Goal: Complete application form

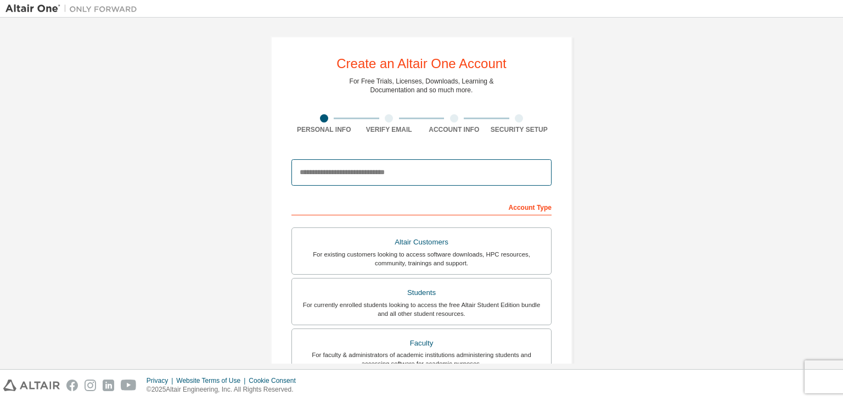
click at [421, 183] on input "email" at bounding box center [421, 172] width 260 height 26
type input "**********"
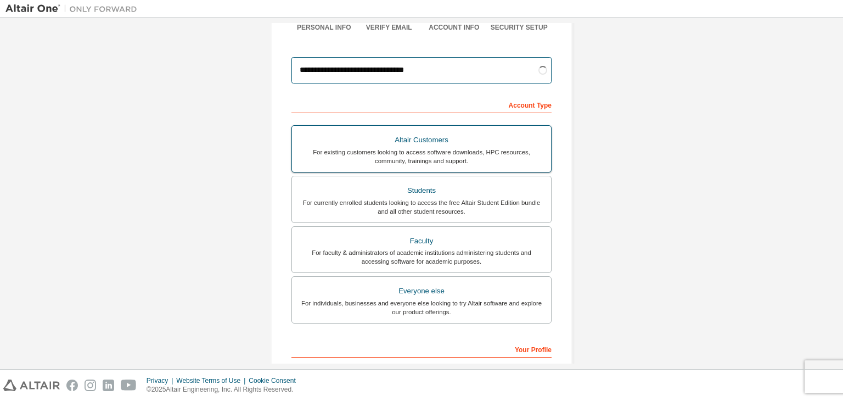
scroll to position [103, 0]
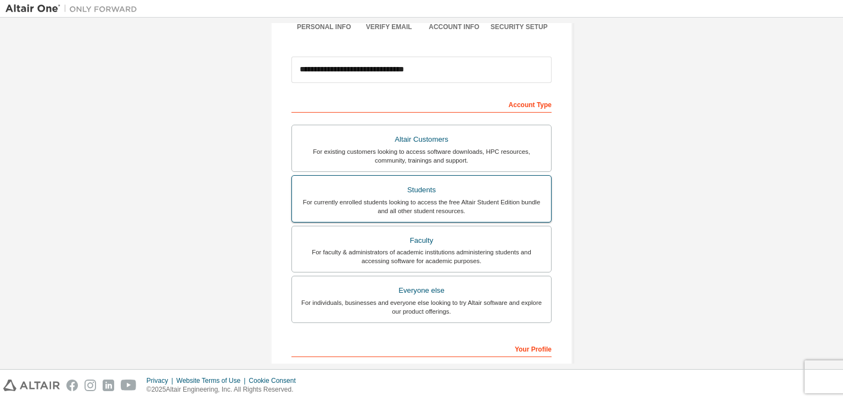
click at [491, 199] on div "For currently enrolled students looking to access the free Altair Student Editi…" at bounding box center [422, 207] width 246 height 18
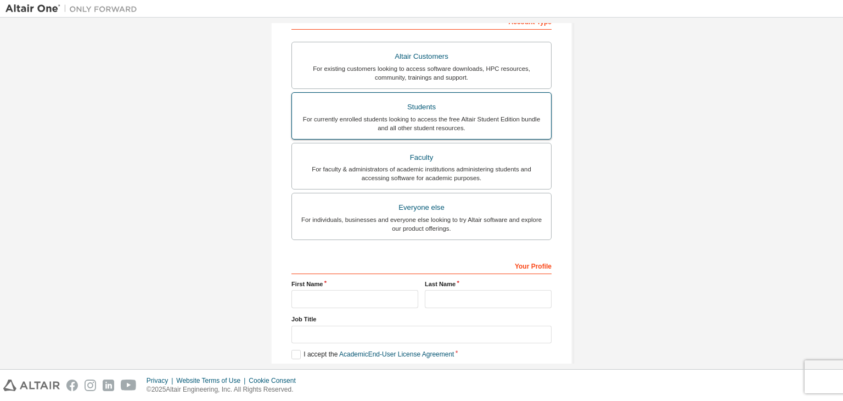
scroll to position [239, 0]
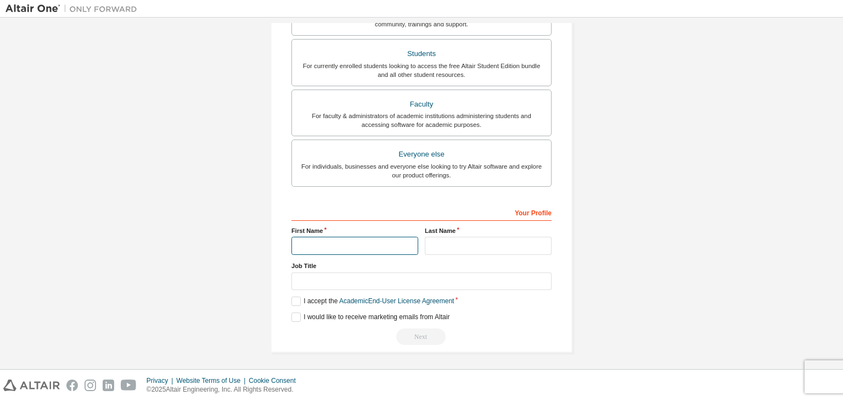
click at [375, 246] on input "text" at bounding box center [354, 246] width 127 height 18
type input "******"
click at [445, 251] on input "text" at bounding box center [488, 246] width 127 height 18
type input "*****"
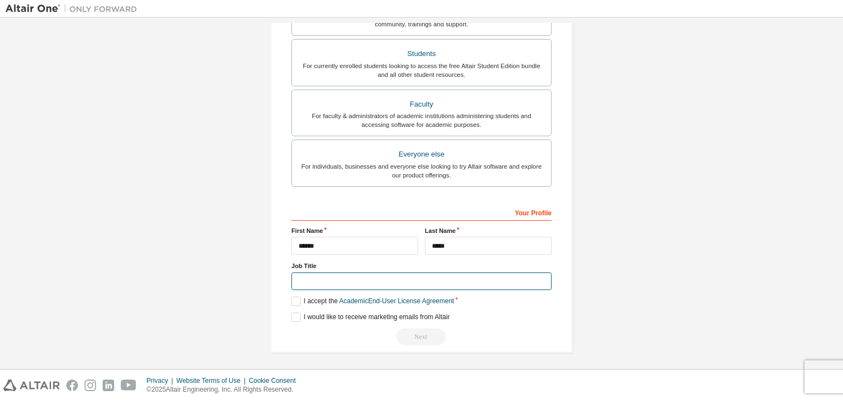
click at [411, 274] on input "text" at bounding box center [421, 281] width 260 height 18
click at [353, 297] on link "Academic End-User License Agreement" at bounding box center [396, 301] width 115 height 8
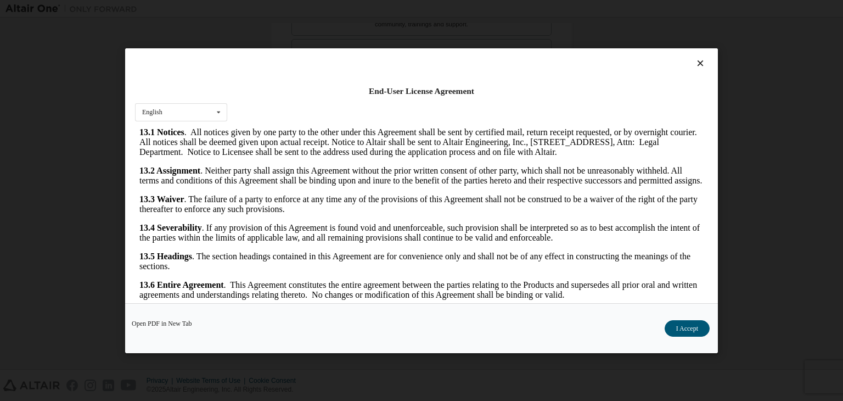
scroll to position [1844, 0]
drag, startPoint x: 664, startPoint y: 326, endPoint x: 679, endPoint y: 326, distance: 14.8
click at [679, 326] on div "Open PDF in New Tab I Accept" at bounding box center [421, 328] width 593 height 50
click at [679, 326] on button "I Accept" at bounding box center [687, 328] width 45 height 16
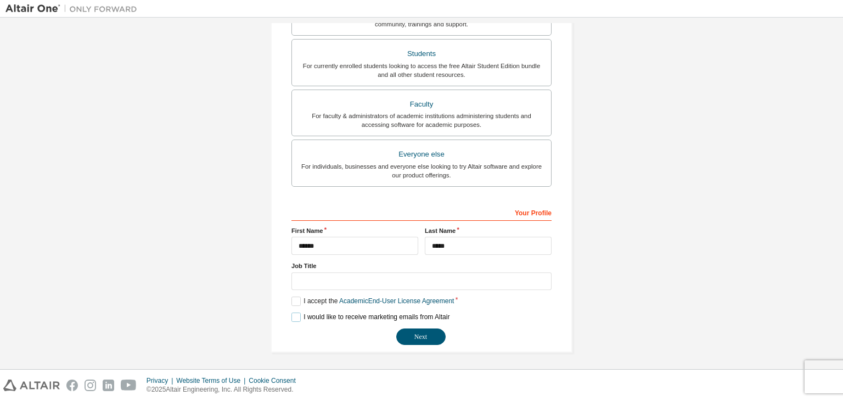
click at [364, 317] on label "I would like to receive marketing emails from Altair" at bounding box center [370, 316] width 158 height 9
click at [424, 273] on input "text" at bounding box center [421, 281] width 260 height 18
click at [500, 207] on div "Your Profile" at bounding box center [421, 212] width 260 height 18
click at [430, 328] on button "Next" at bounding box center [420, 336] width 49 height 16
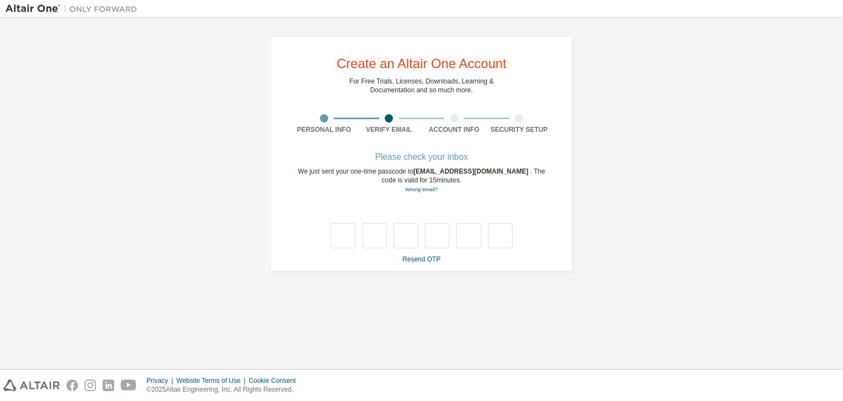
scroll to position [0, 0]
type input "*"
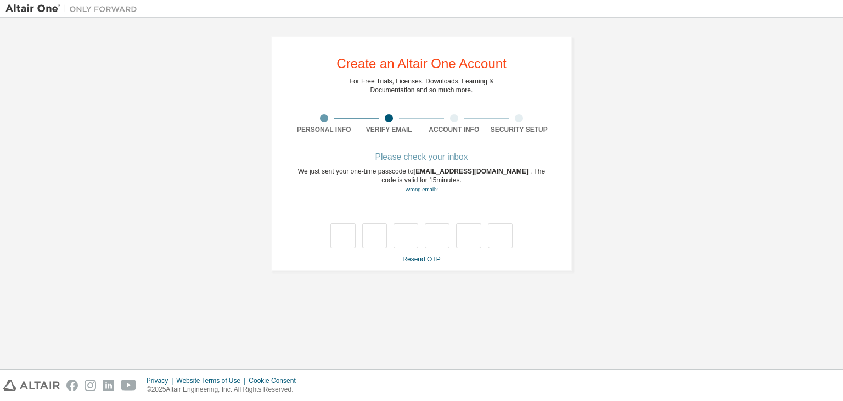
type input "*"
